Goal: Manage account settings

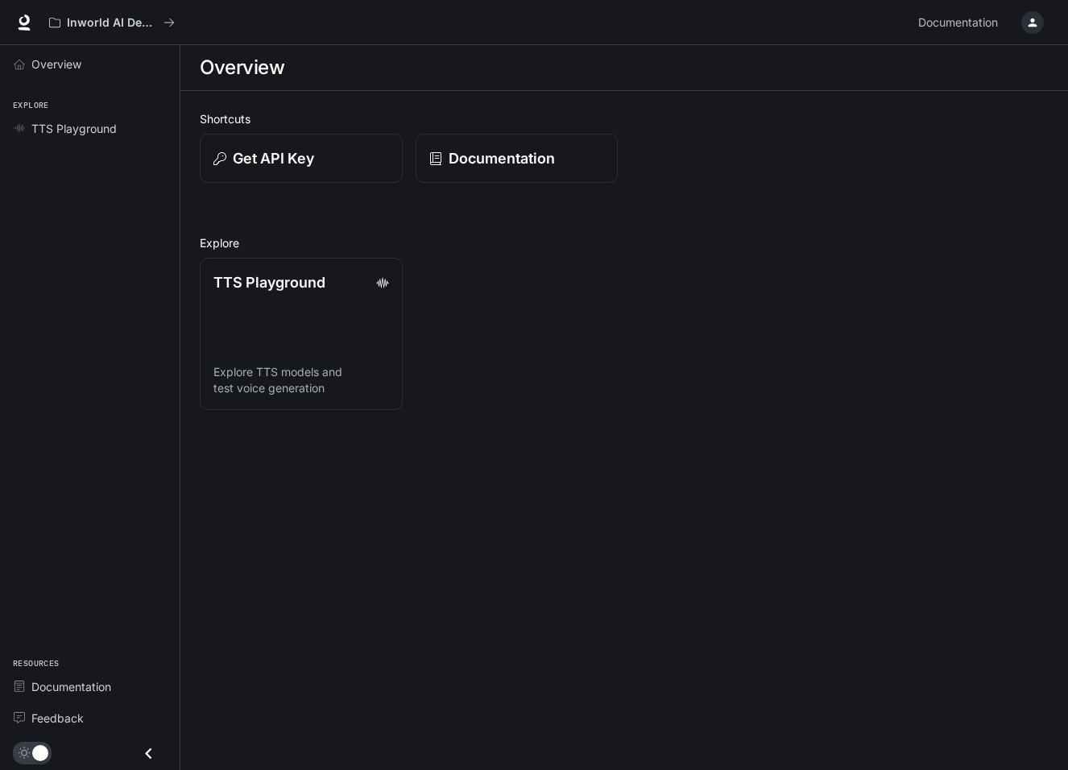
click at [1034, 32] on div "button" at bounding box center [1032, 22] width 23 height 23
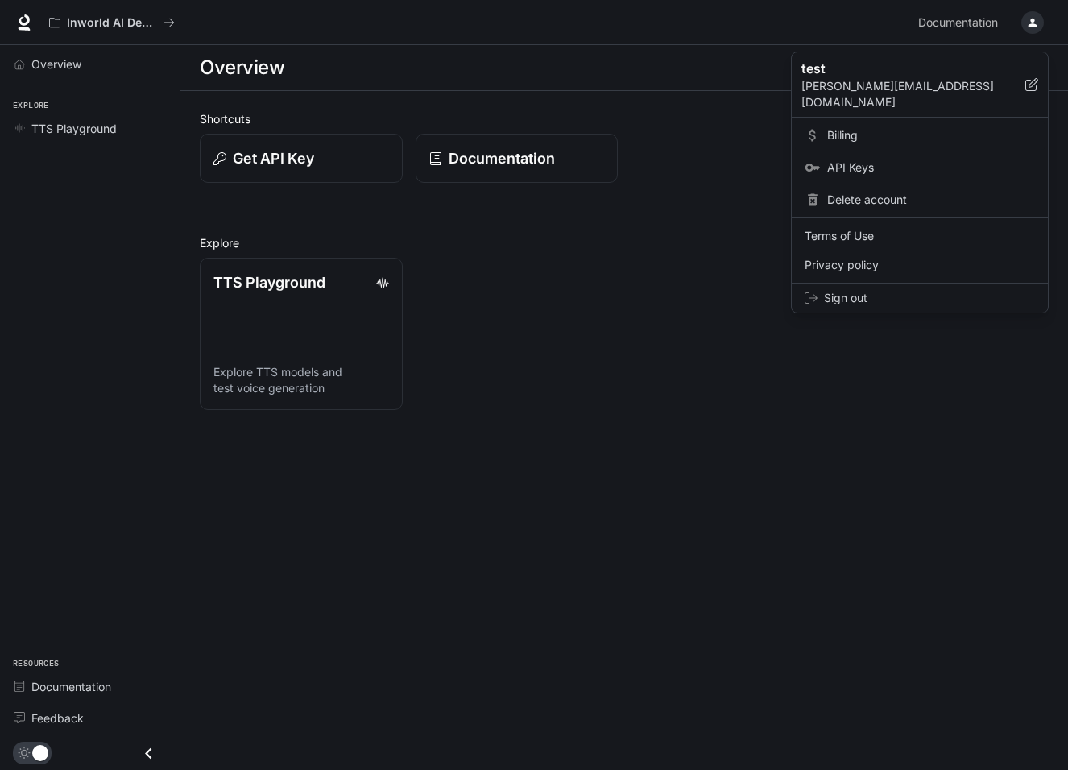
click at [938, 127] on span "Billing" at bounding box center [931, 135] width 208 height 16
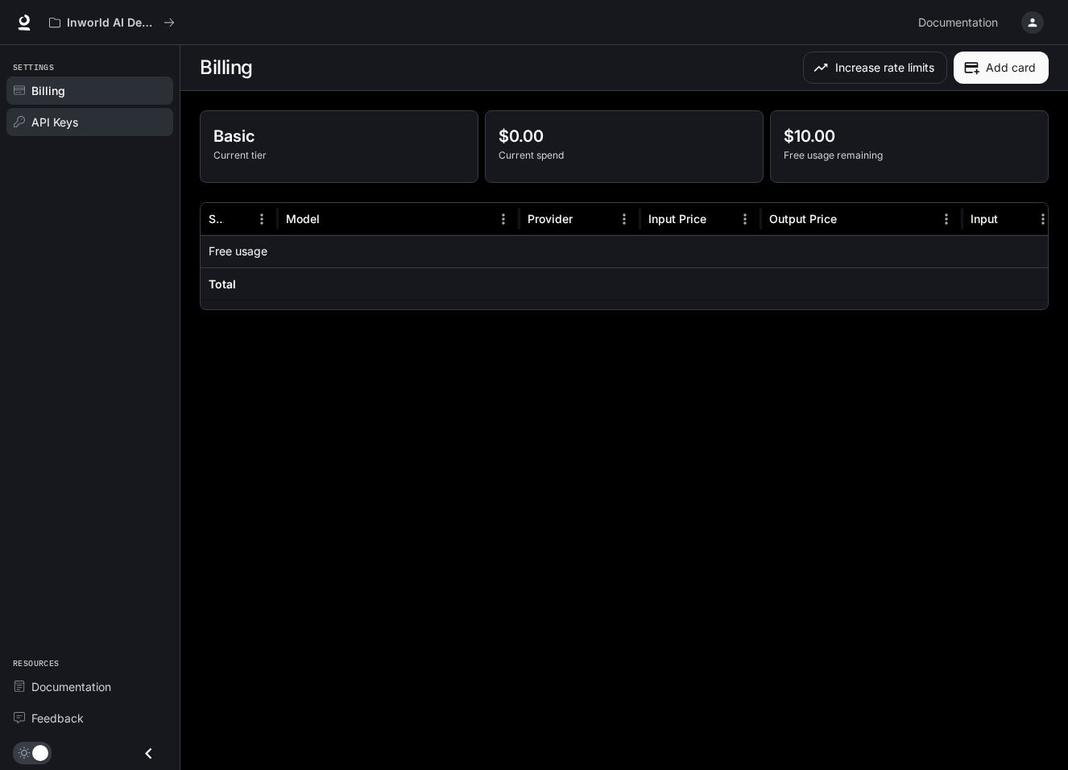
click at [89, 117] on div "API Keys" at bounding box center [98, 122] width 135 height 17
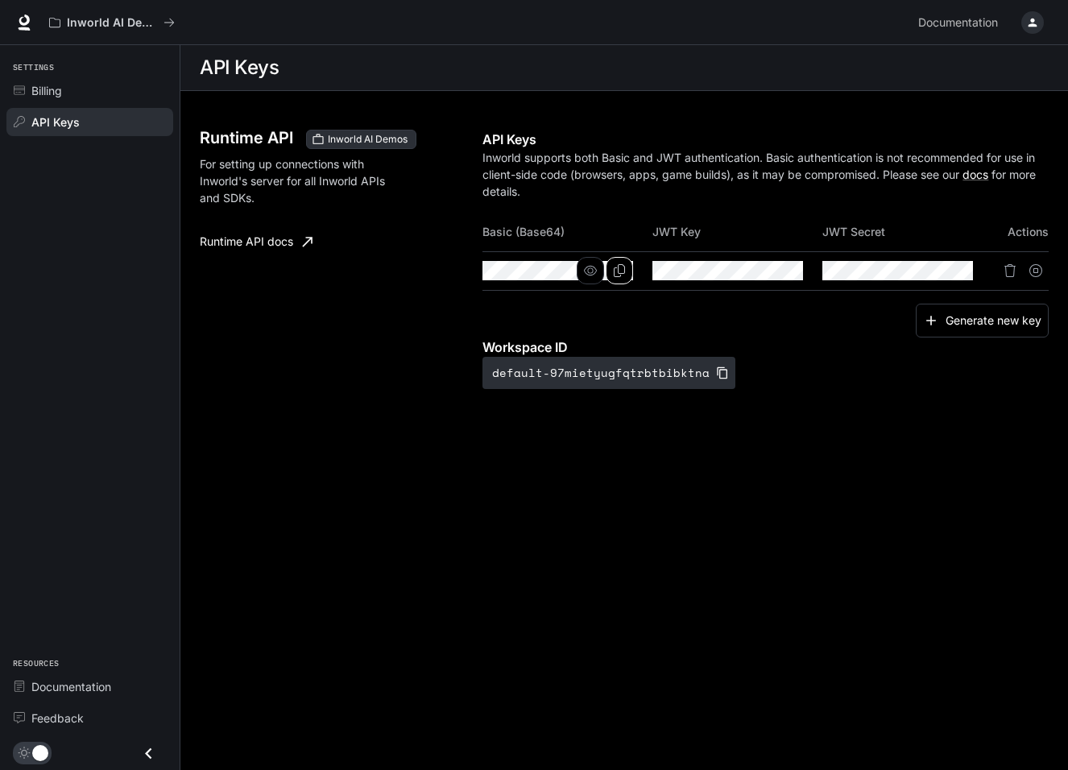
click at [625, 268] on icon "Copy Basic (Base64)" at bounding box center [619, 270] width 11 height 13
